Goal: Entertainment & Leisure: Consume media (video, audio)

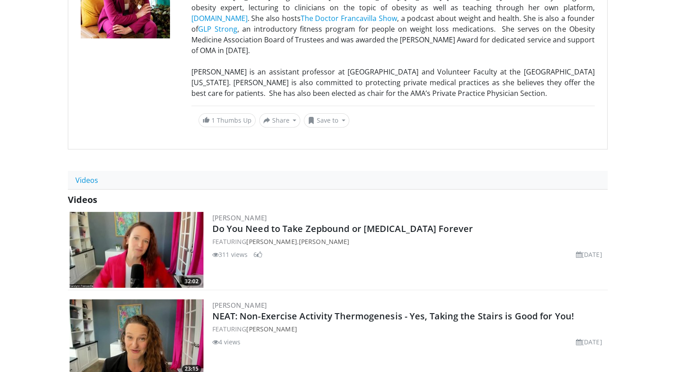
scroll to position [268, 0]
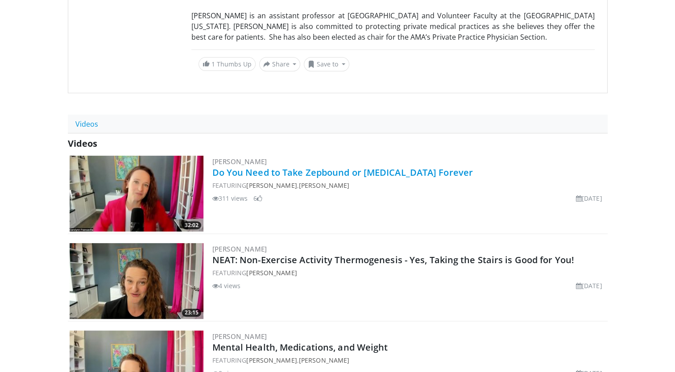
click at [338, 166] on link "Do You Need to Take Zepbound or [MEDICAL_DATA] Forever" at bounding box center [342, 172] width 261 height 12
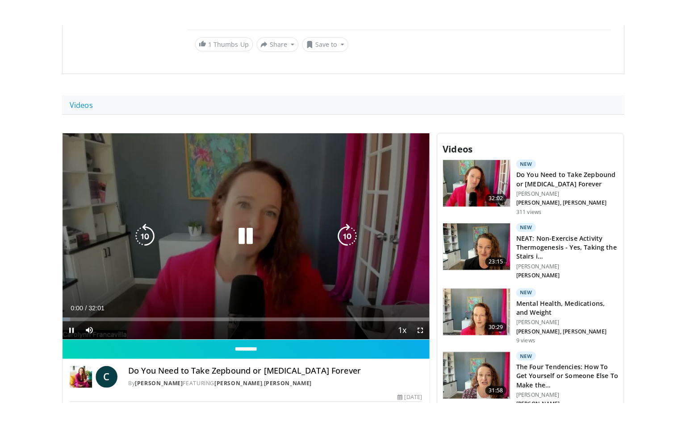
scroll to position [268, 0]
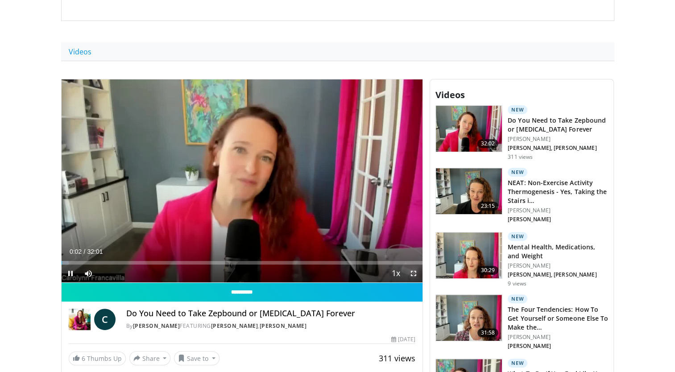
click at [411, 271] on span "Video Player" at bounding box center [414, 274] width 18 height 18
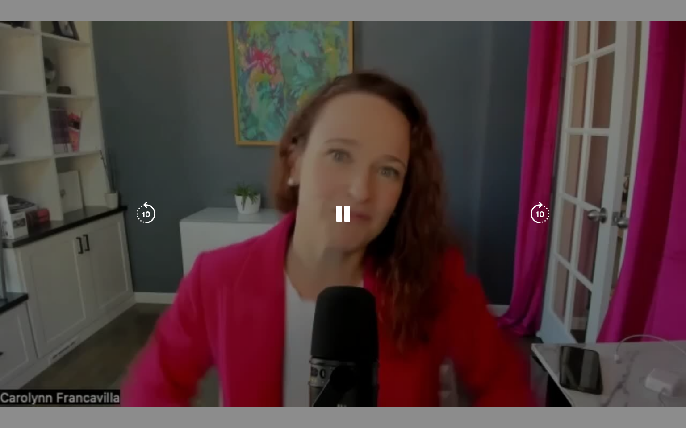
click at [11, 372] on div "10 seconds Tap to unmute" at bounding box center [343, 214] width 686 height 428
